Goal: Download file/media

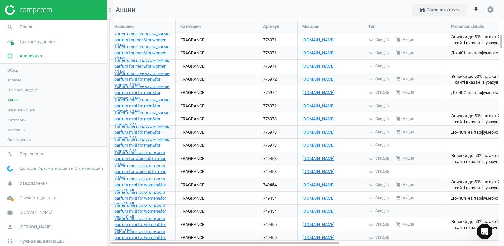
scroll to position [1, 0]
click at [14, 80] on span "Товары" at bounding box center [14, 80] width 14 height 5
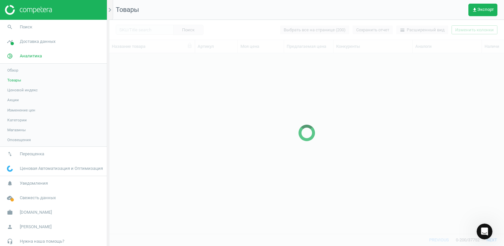
scroll to position [171, 390]
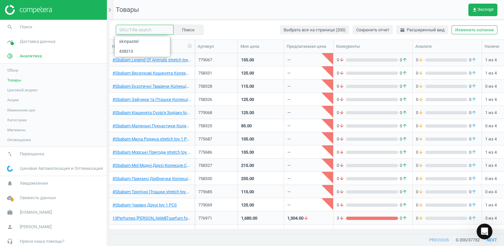
click at [146, 30] on input "text" at bounding box center [145, 30] width 58 height 10
type input "809232"
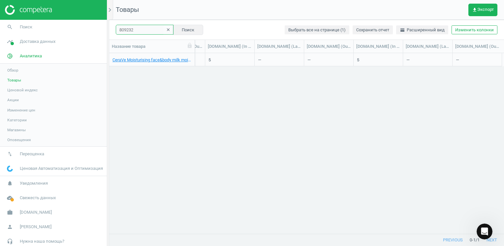
scroll to position [0, 1137]
click at [166, 30] on icon "clear" at bounding box center [168, 29] width 5 height 5
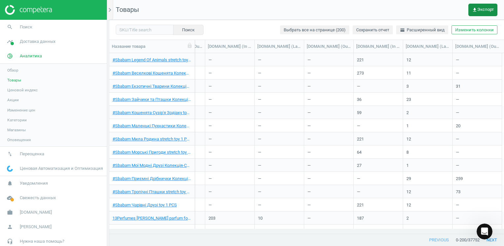
click at [486, 6] on button "get_app Экспорт" at bounding box center [482, 10] width 29 height 13
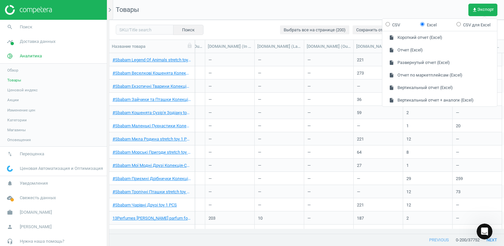
click at [387, 24] on input "CSV" at bounding box center [388, 24] width 4 height 4
radio input "true"
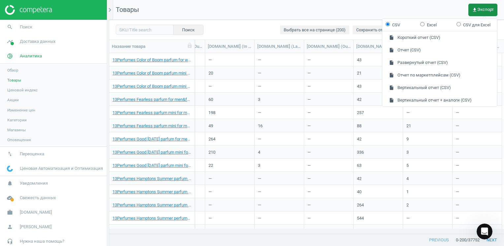
click at [484, 8] on span "get_app Экспорт" at bounding box center [483, 9] width 22 height 5
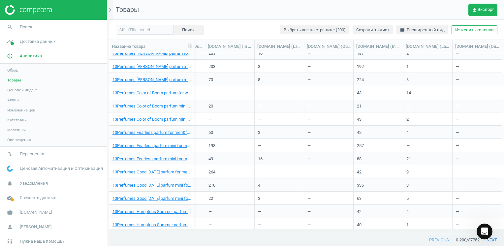
scroll to position [0, 0]
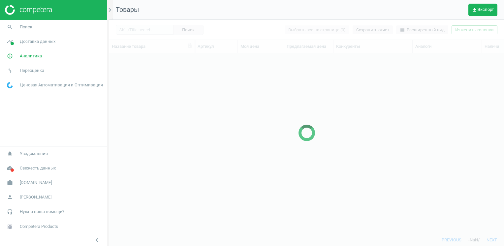
scroll to position [171, 390]
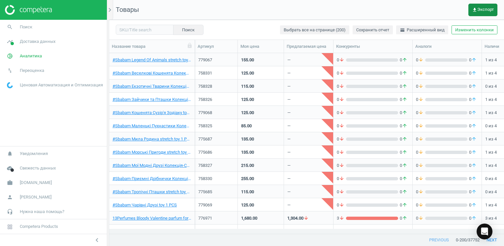
click at [481, 13] on button "get_app Экспорт" at bounding box center [482, 10] width 29 height 13
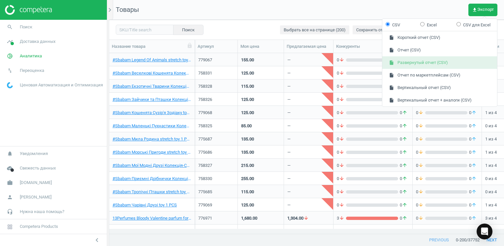
click at [417, 63] on button "insert_drive_file Развернутый отчет (CSV)" at bounding box center [439, 62] width 115 height 13
